Goal: Check status: Check status

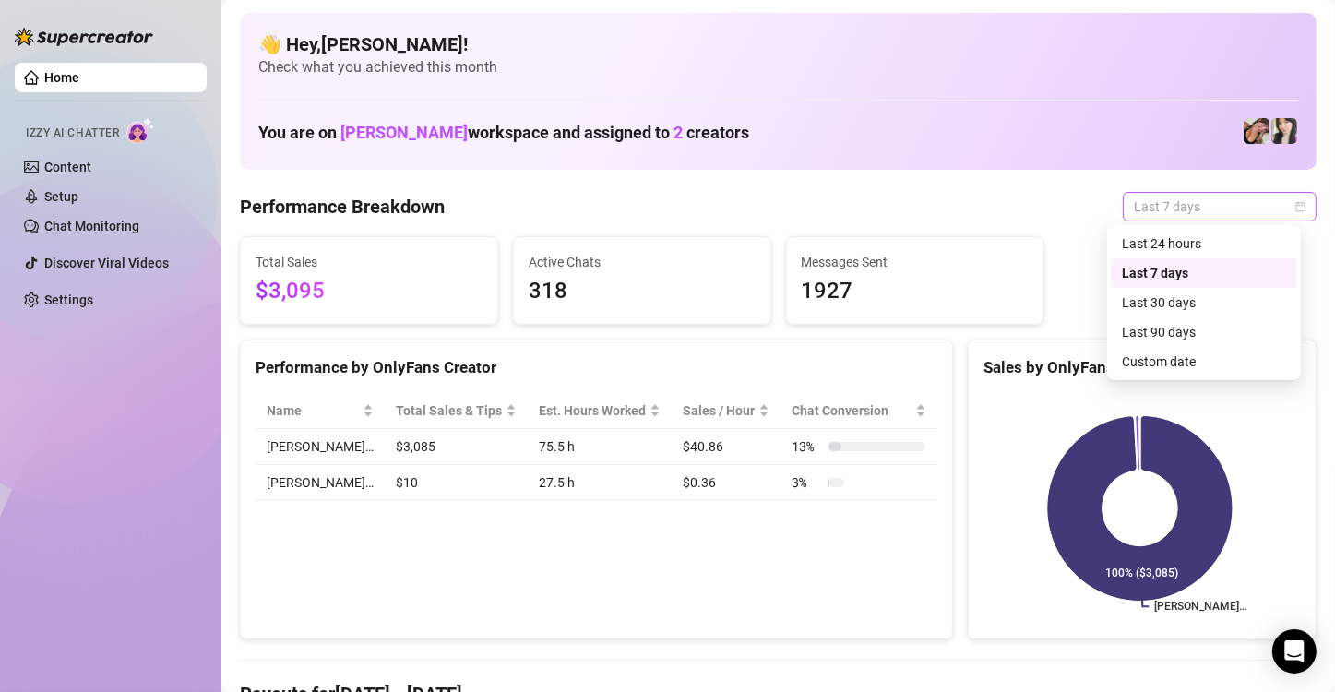
click at [1242, 208] on span "Last 7 days" at bounding box center [1219, 207] width 172 height 28
click at [1241, 374] on div "Custom date" at bounding box center [1203, 362] width 186 height 30
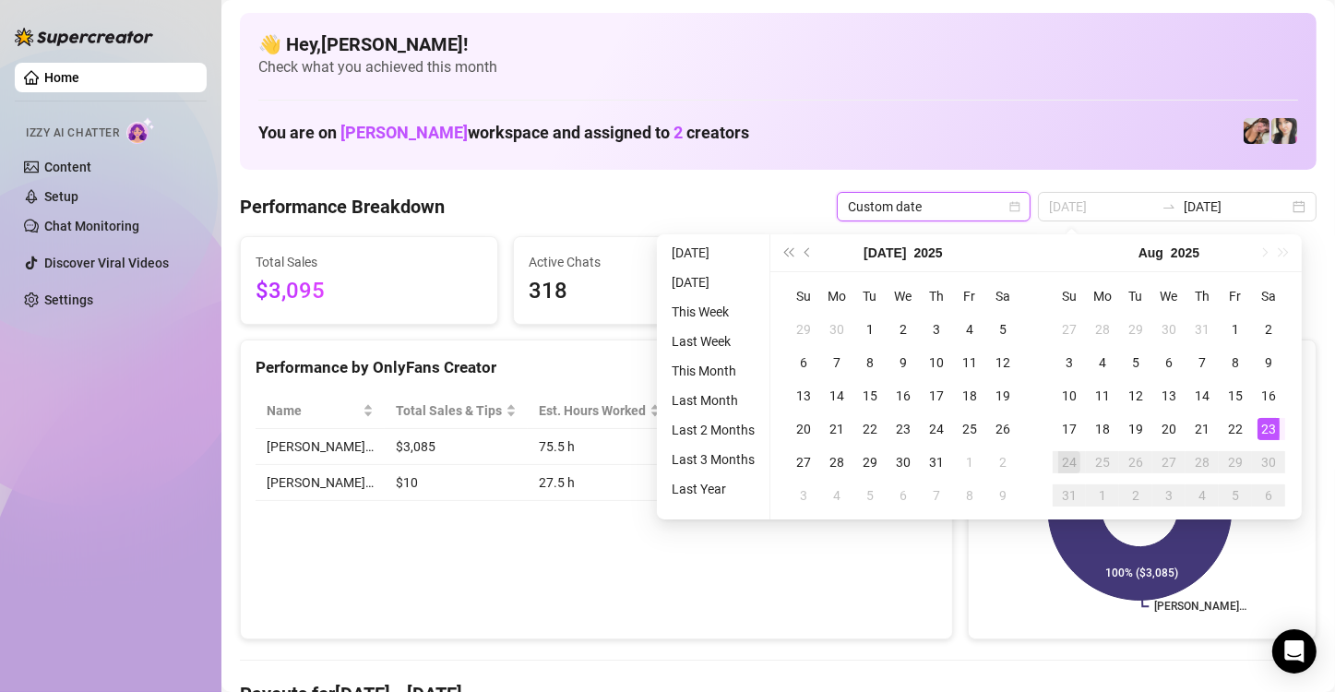
type input "[DATE]"
click at [1273, 429] on div "23" at bounding box center [1268, 429] width 22 height 22
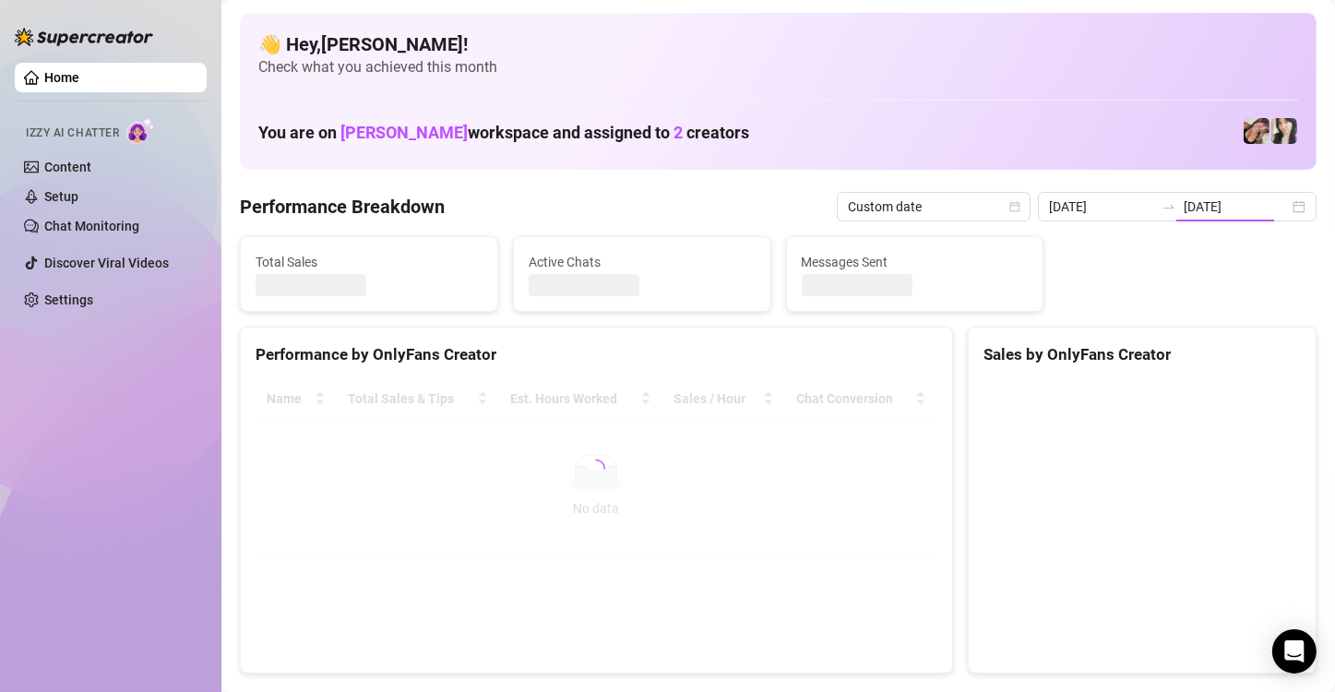
type input "[DATE]"
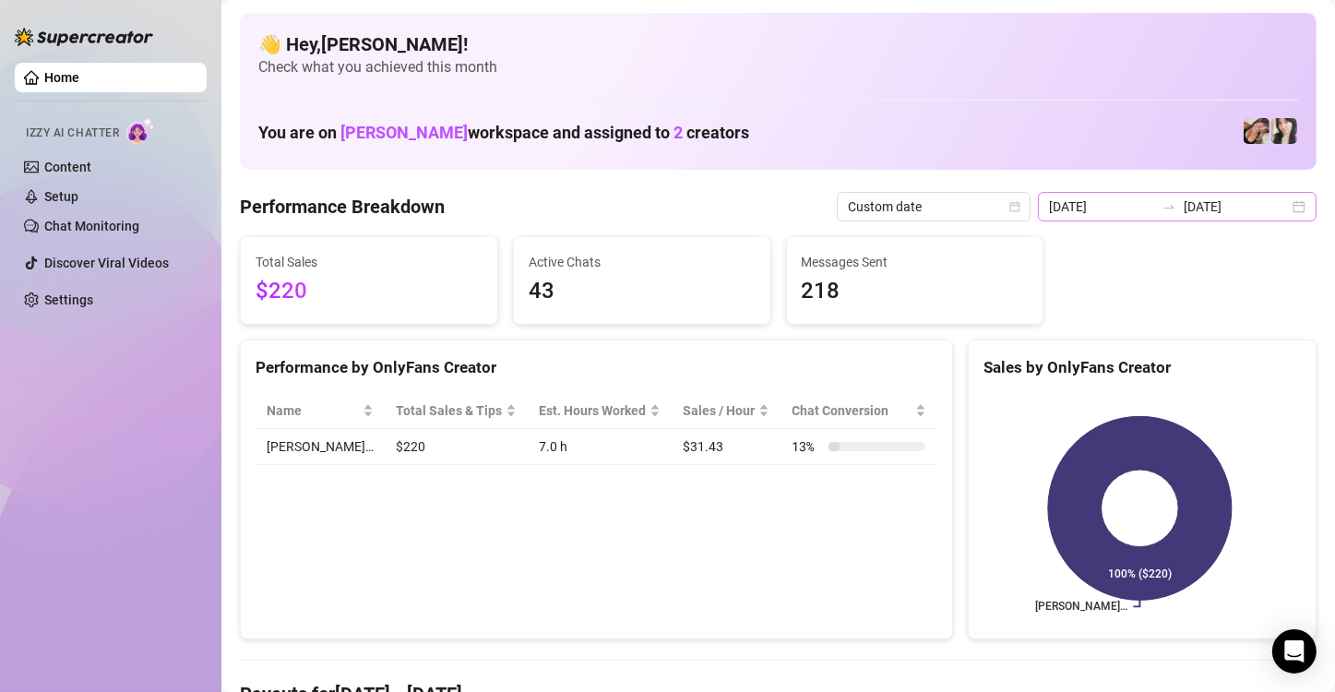
click at [1277, 203] on div "[DATE] [DATE]" at bounding box center [1177, 207] width 279 height 30
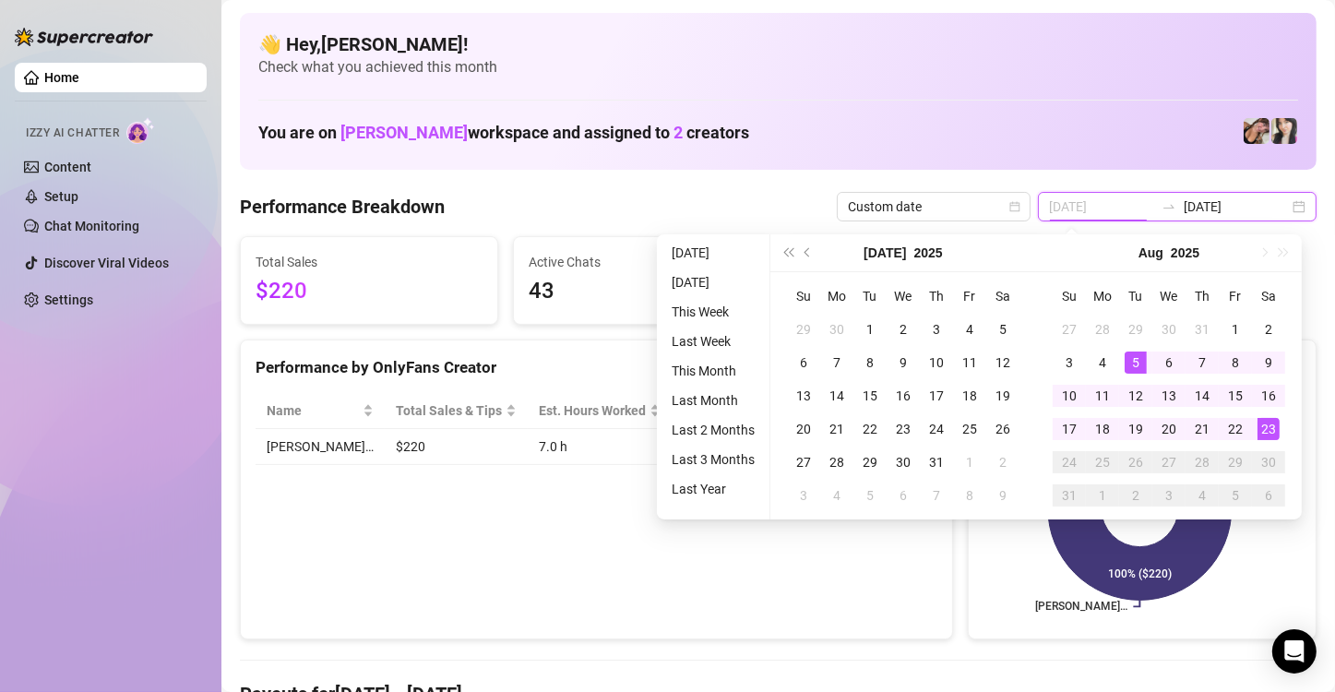
type input "[DATE]"
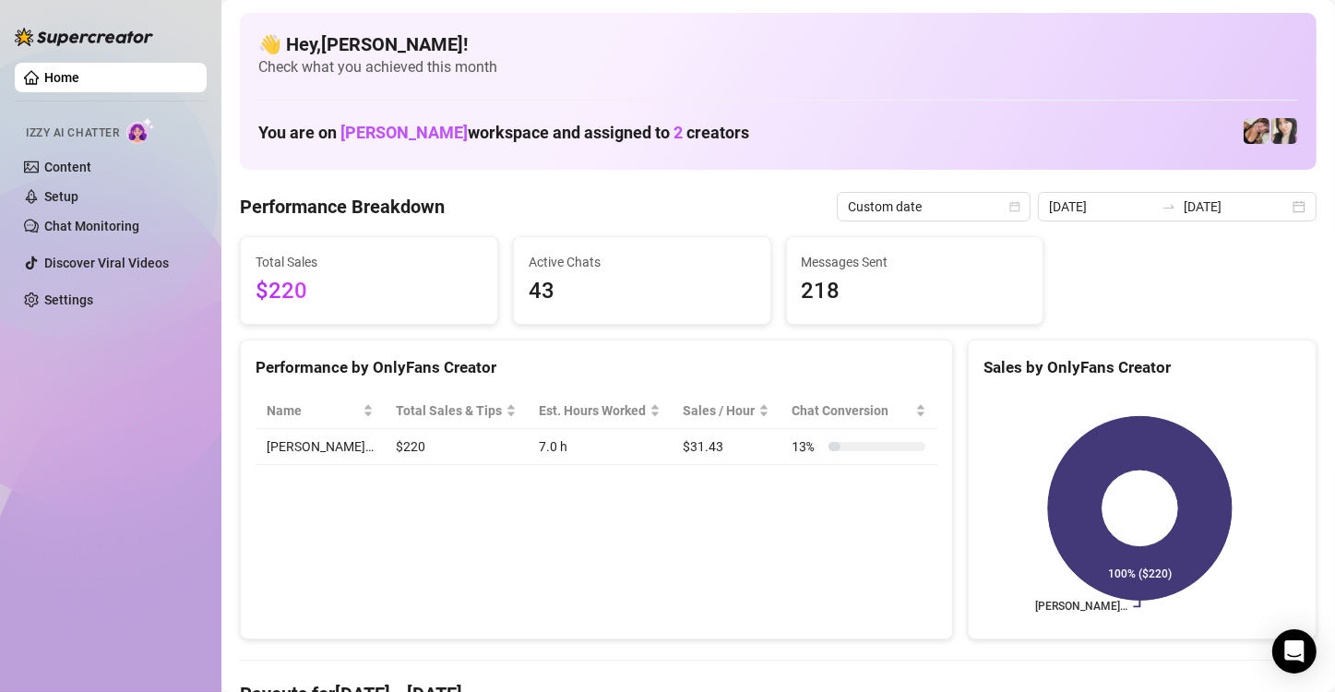
click at [683, 633] on div "Performance by OnlyFans Creator Name Total Sales & Tips Est. Hours Worked Sales…" at bounding box center [596, 489] width 713 height 301
